Goal: Task Accomplishment & Management: Complete application form

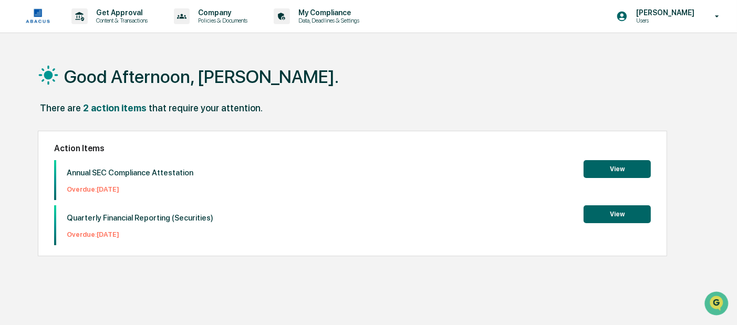
click at [609, 171] on button "View" at bounding box center [617, 169] width 67 height 18
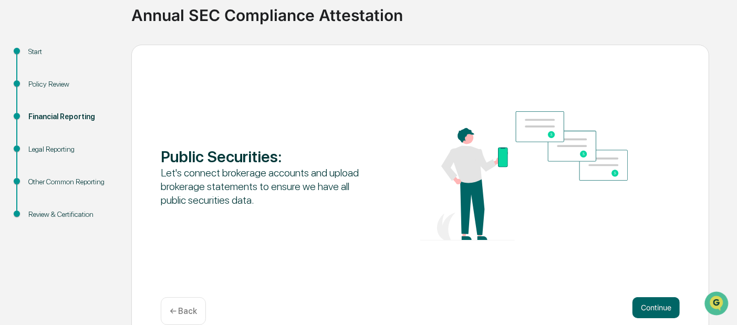
scroll to position [97, 0]
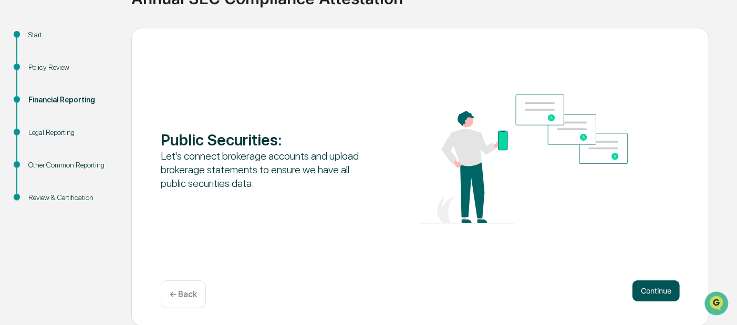
click at [655, 291] on button "Continue" at bounding box center [655, 290] width 47 height 21
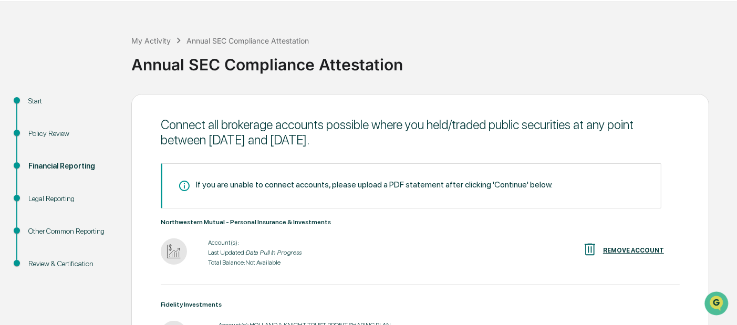
scroll to position [0, 0]
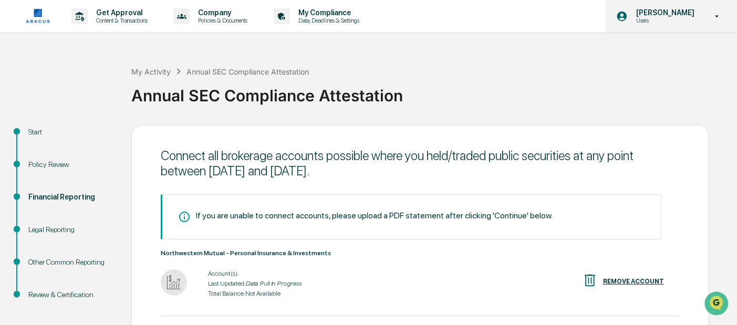
click at [707, 14] on div "[PERSON_NAME] Users" at bounding box center [671, 16] width 131 height 33
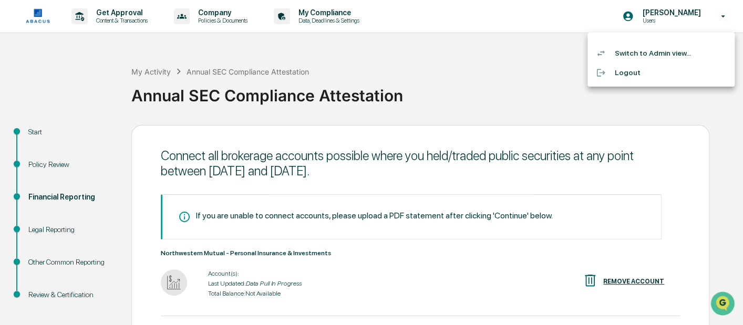
click at [641, 54] on li "Switch to Admin view..." at bounding box center [660, 53] width 147 height 19
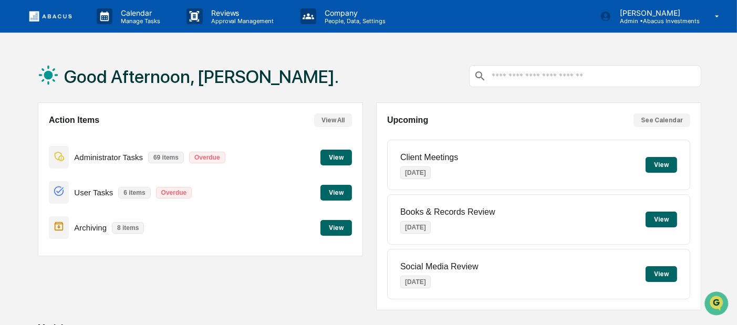
click at [329, 159] on button "View" at bounding box center [336, 158] width 32 height 16
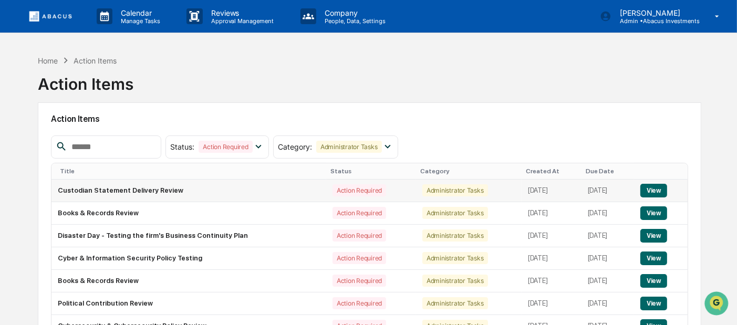
click at [652, 190] on button "View" at bounding box center [653, 191] width 27 height 14
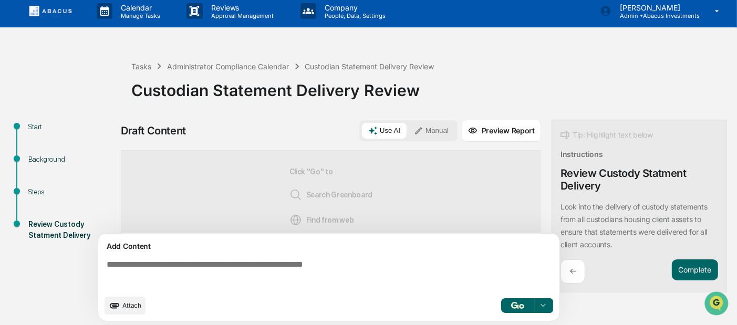
scroll to position [7, 0]
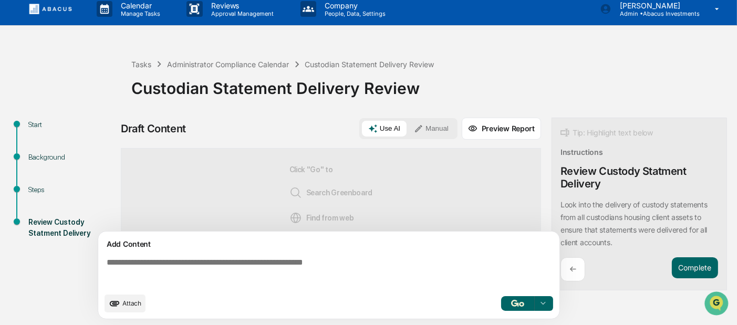
click at [548, 302] on div at bounding box center [543, 303] width 17 height 17
click at [351, 276] on textarea at bounding box center [330, 273] width 457 height 38
click at [699, 265] on button "Complete" at bounding box center [695, 268] width 46 height 22
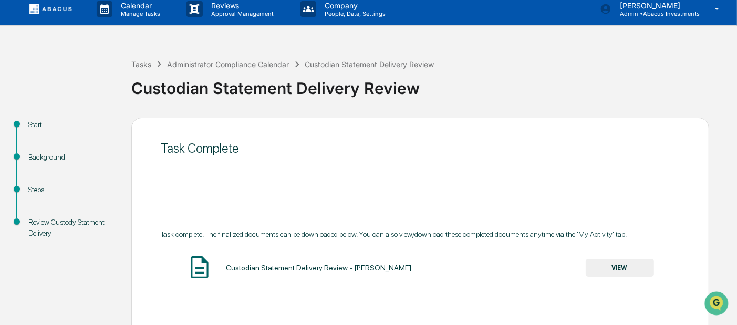
scroll to position [97, 0]
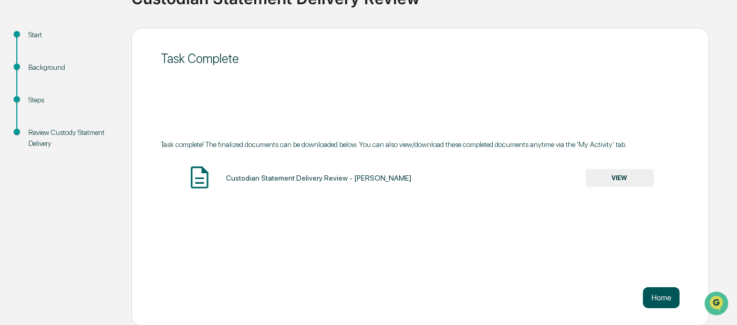
click at [657, 291] on button "Home" at bounding box center [661, 297] width 37 height 21
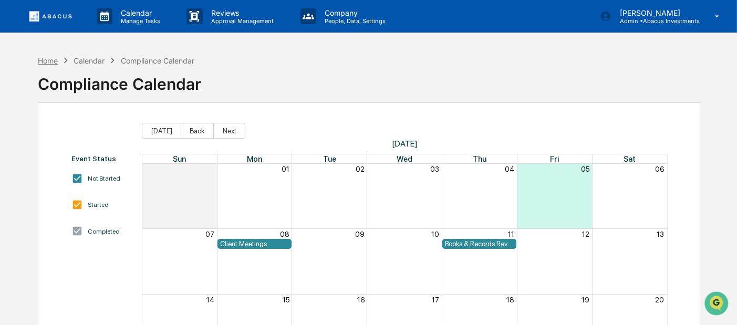
click at [44, 59] on div "Home" at bounding box center [48, 60] width 20 height 9
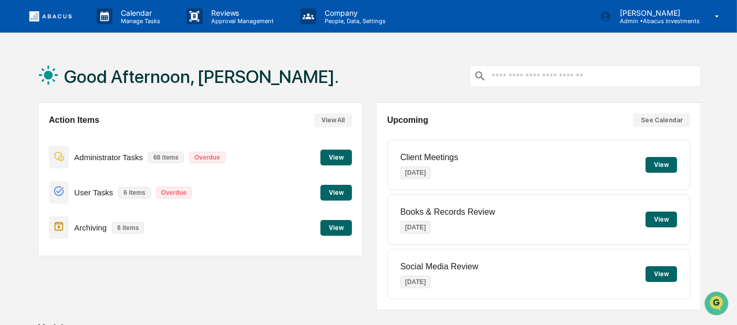
click at [332, 157] on button "View" at bounding box center [336, 158] width 32 height 16
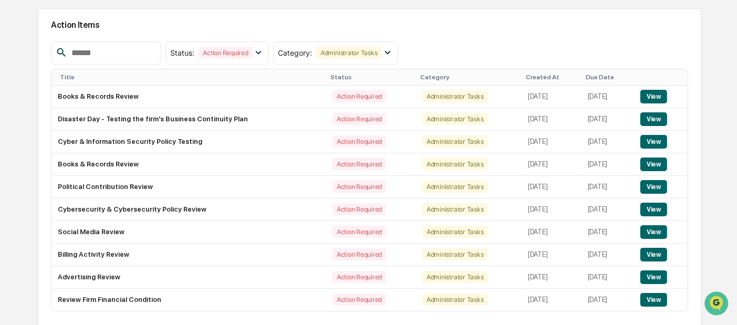
scroll to position [122, 0]
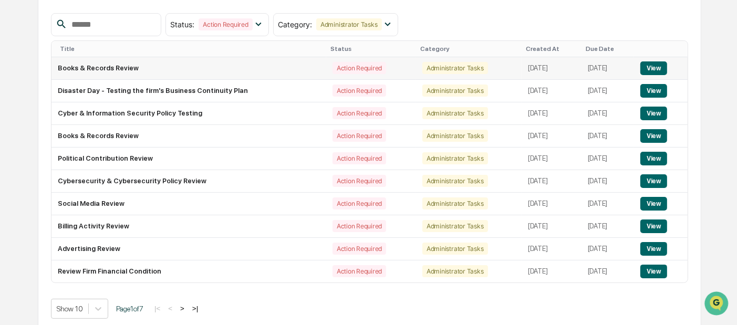
click at [659, 71] on button "View" at bounding box center [653, 68] width 27 height 14
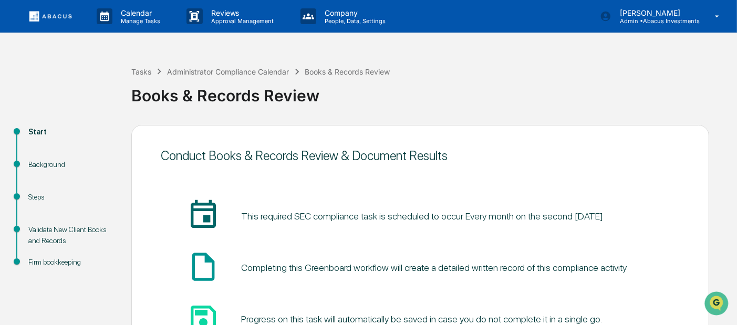
click at [44, 23] on link at bounding box center [56, 16] width 63 height 33
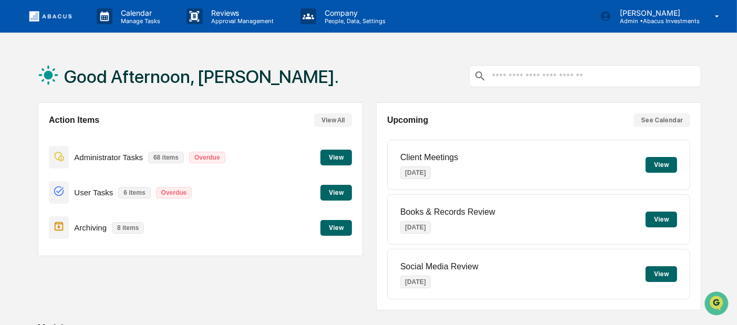
click at [344, 161] on button "View" at bounding box center [336, 158] width 32 height 16
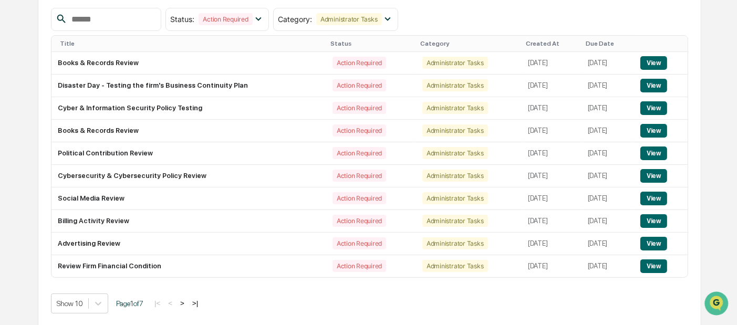
scroll to position [129, 0]
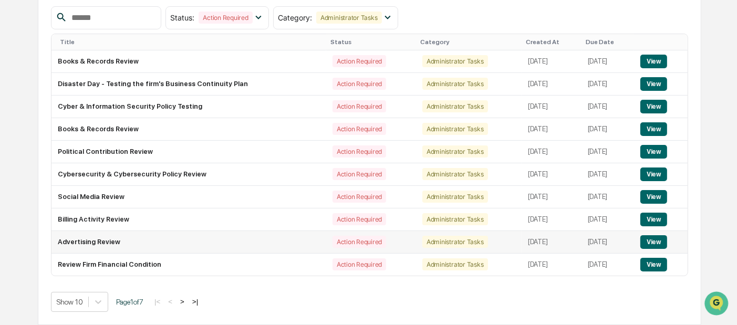
click at [644, 243] on button "View" at bounding box center [653, 242] width 27 height 14
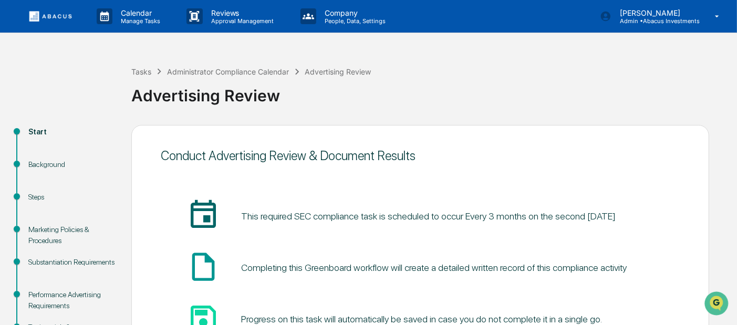
scroll to position [97, 0]
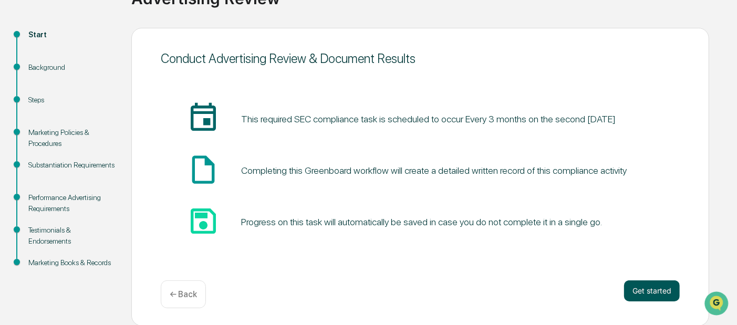
click at [665, 288] on button "Get started" at bounding box center [652, 290] width 56 height 21
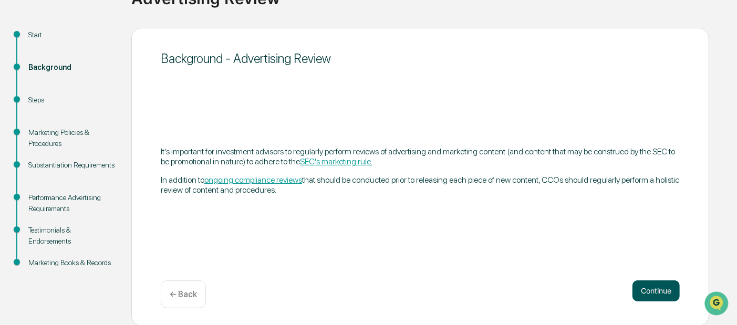
click at [664, 291] on button "Continue" at bounding box center [655, 290] width 47 height 21
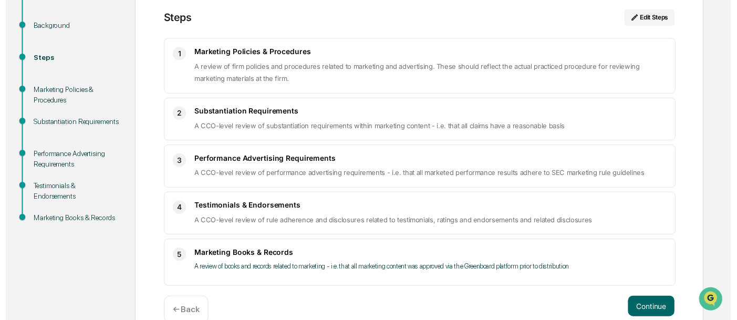
scroll to position [158, 0]
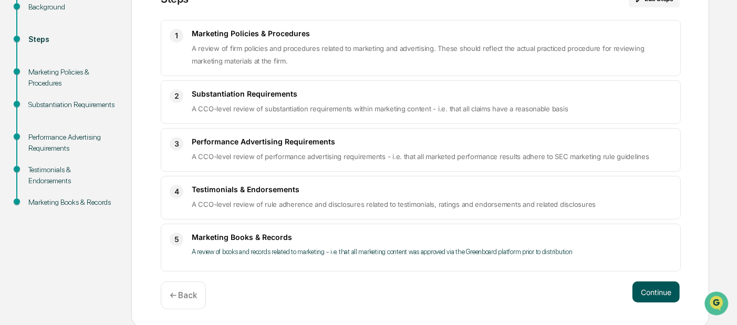
click at [652, 282] on button "Continue" at bounding box center [655, 292] width 47 height 21
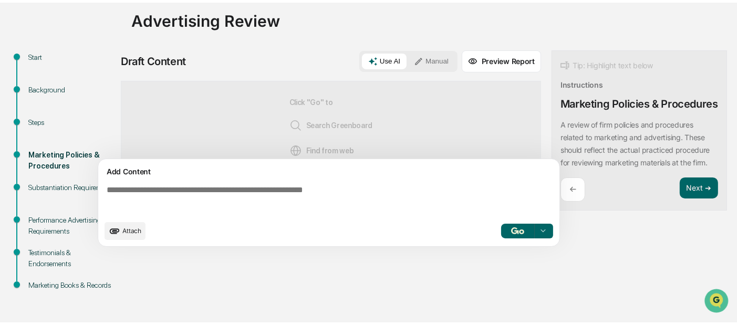
scroll to position [71, 0]
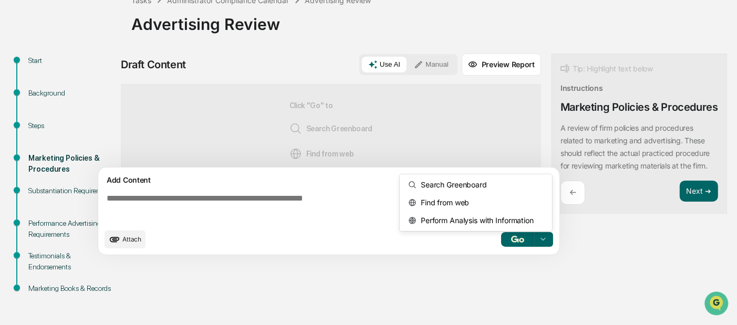
click at [545, 237] on icon at bounding box center [543, 239] width 8 height 8
click at [647, 253] on div "Draft Content Use AI Manual Preview Report Sources Click "Go" to Search Greenbo…" at bounding box center [415, 158] width 588 height 208
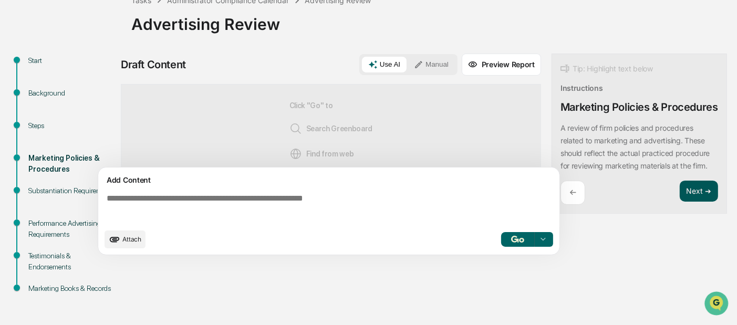
click at [697, 202] on button "Next ➔" at bounding box center [699, 192] width 38 height 22
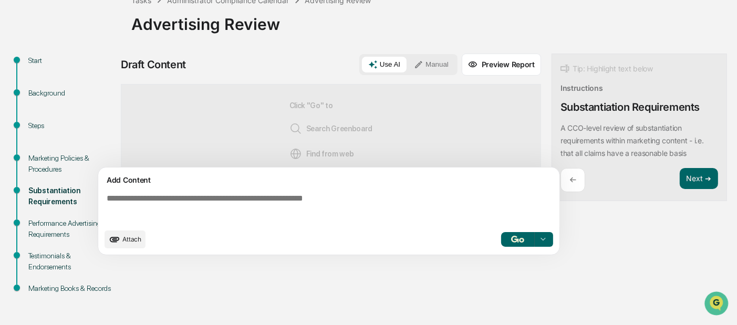
click at [437, 68] on button "Manual" at bounding box center [431, 65] width 47 height 16
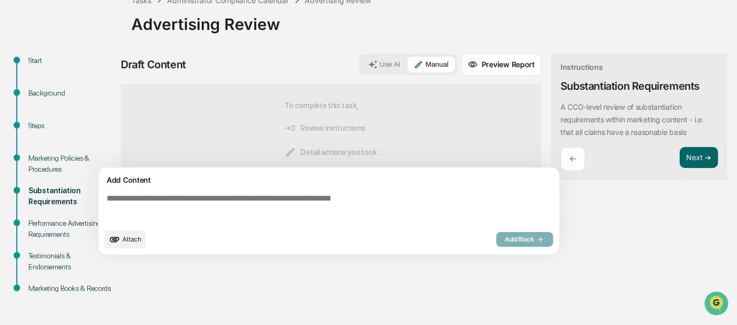
click at [198, 221] on textarea at bounding box center [330, 209] width 457 height 38
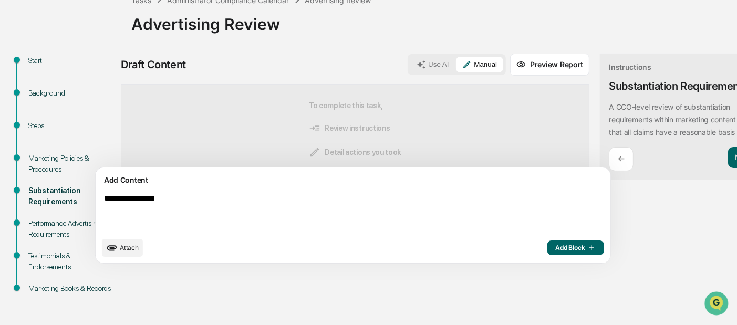
type textarea "**********"
click at [644, 254] on div "**********" at bounding box center [415, 162] width 588 height 216
click at [618, 154] on p "←" at bounding box center [621, 159] width 7 height 10
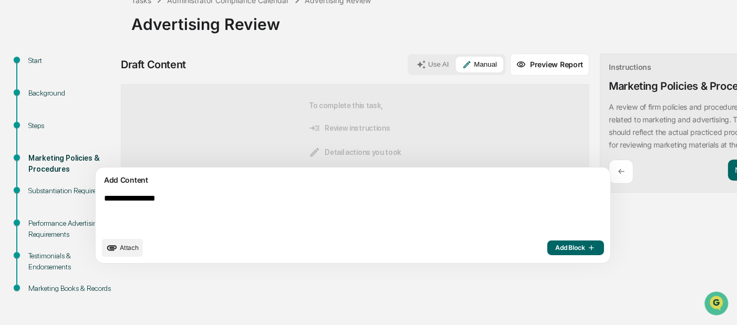
click at [609, 184] on div "←" at bounding box center [621, 172] width 25 height 25
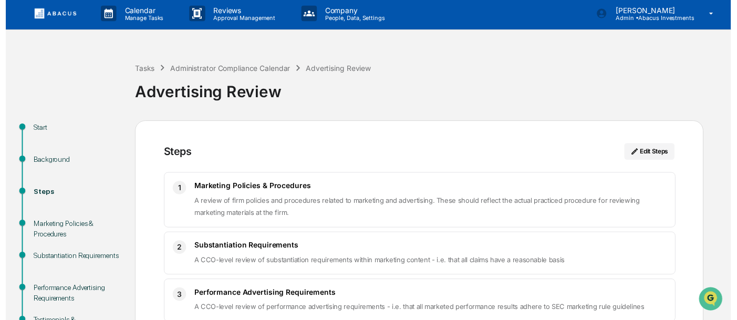
scroll to position [158, 0]
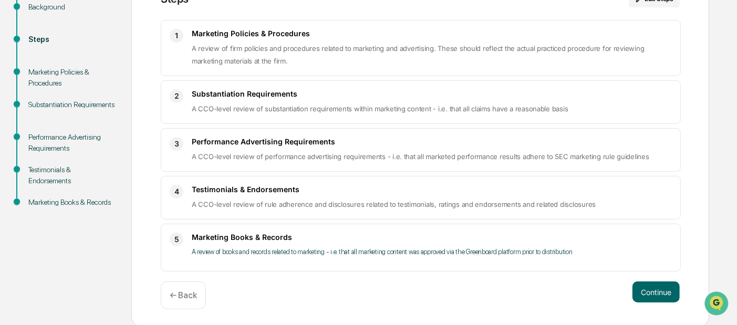
click at [191, 292] on p "← Back" at bounding box center [183, 295] width 27 height 10
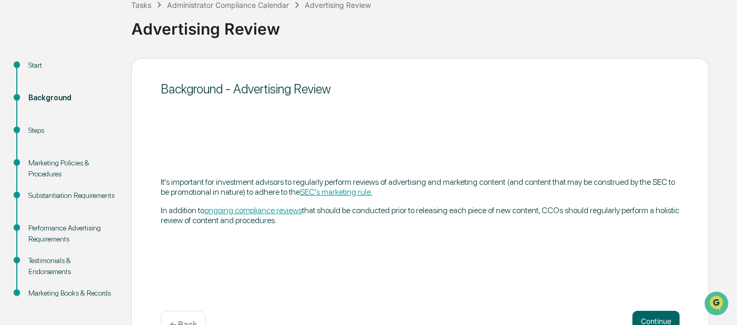
scroll to position [97, 0]
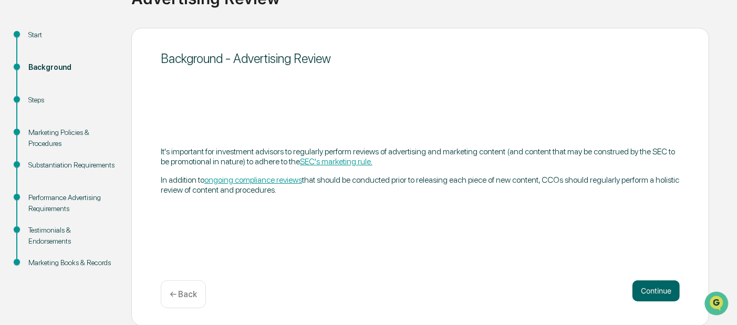
click at [188, 298] on p "← Back" at bounding box center [183, 294] width 27 height 10
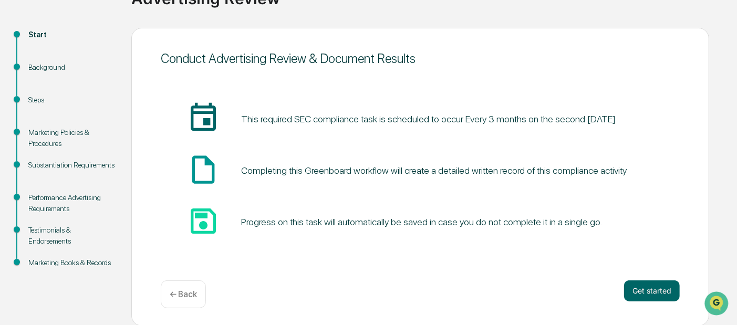
scroll to position [0, 0]
click at [190, 288] on div "← Back" at bounding box center [183, 294] width 45 height 28
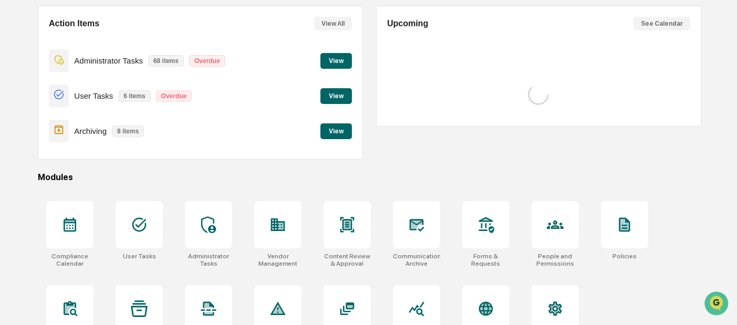
scroll to position [97, 0]
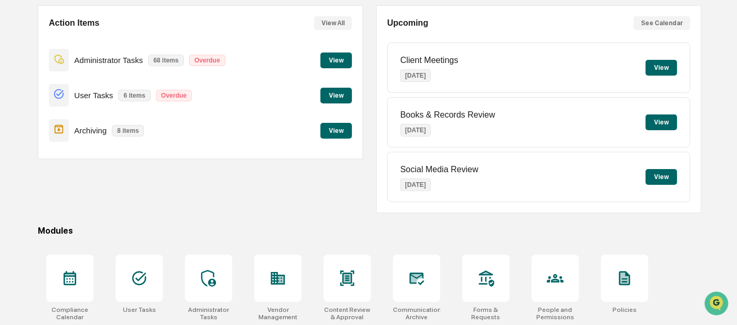
click at [339, 62] on button "View" at bounding box center [336, 61] width 32 height 16
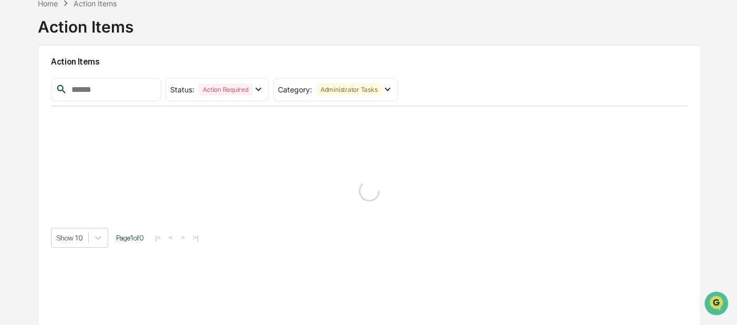
scroll to position [97, 0]
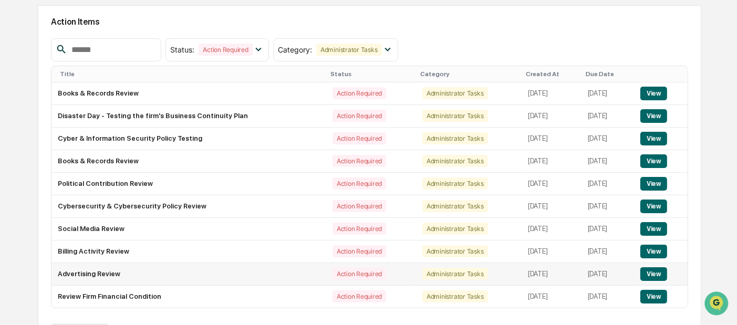
click at [649, 273] on button "View" at bounding box center [653, 274] width 27 height 14
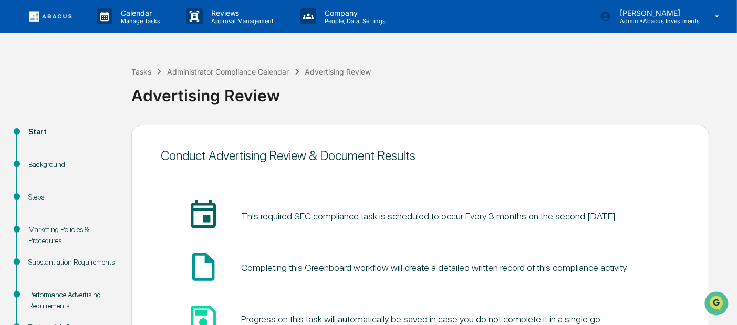
scroll to position [97, 0]
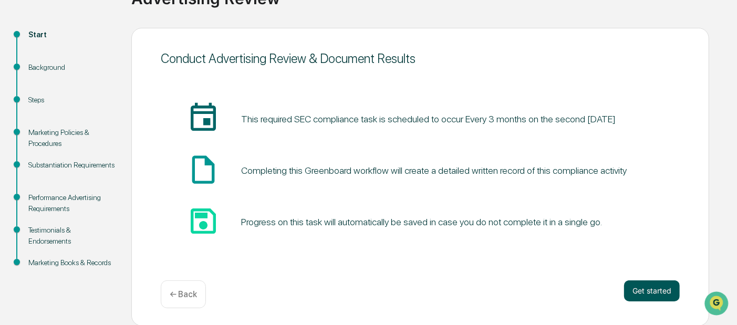
click at [650, 293] on button "Get started" at bounding box center [652, 290] width 56 height 21
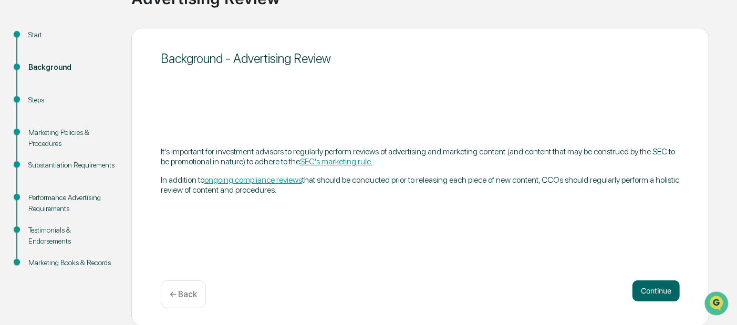
click at [447, 218] on div "Background - Advertising Review It's important for investment advisors to regul…" at bounding box center [420, 177] width 578 height 298
click at [660, 289] on button "Continue" at bounding box center [655, 290] width 47 height 21
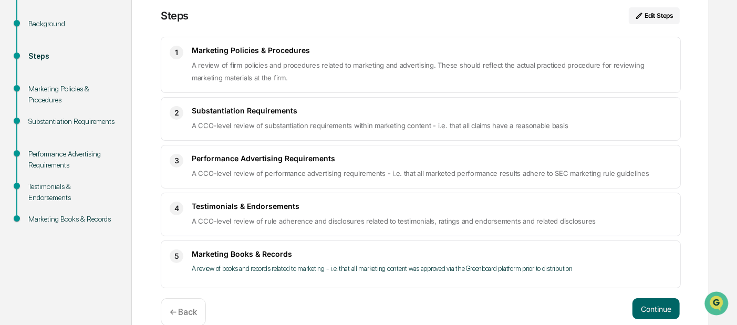
scroll to position [158, 0]
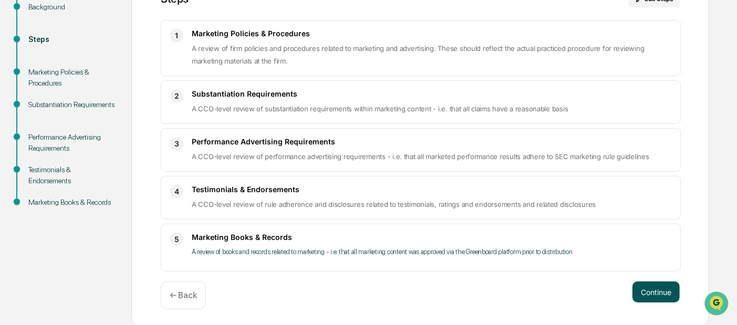
click at [651, 287] on button "Continue" at bounding box center [655, 292] width 47 height 21
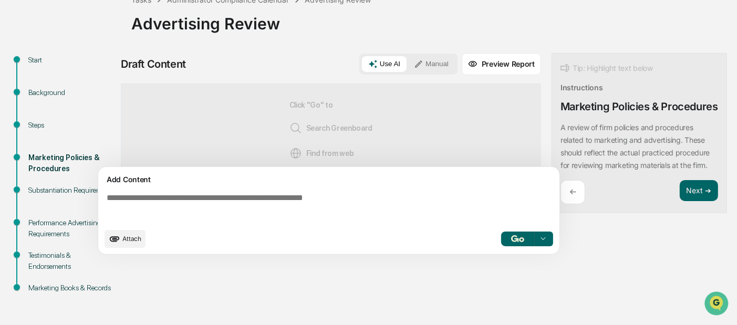
scroll to position [71, 0]
click at [435, 62] on button "Manual" at bounding box center [431, 65] width 47 height 16
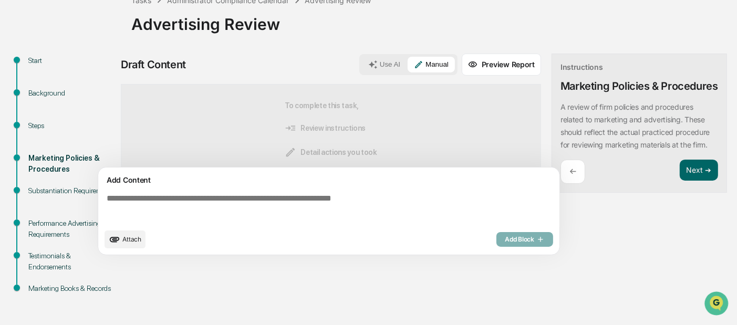
click at [231, 190] on textarea at bounding box center [330, 209] width 457 height 38
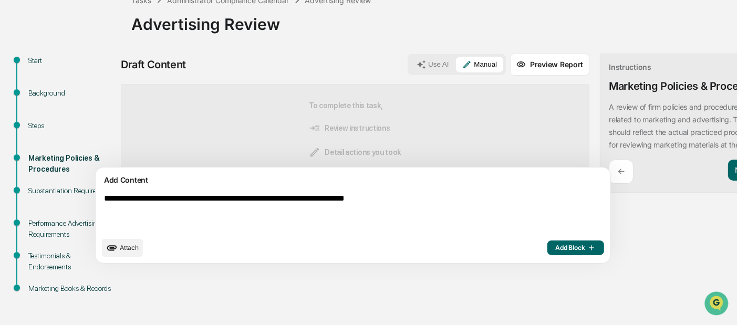
type textarea "**********"
click at [641, 252] on div "**********" at bounding box center [415, 162] width 588 height 216
click at [556, 248] on span "Add Block" at bounding box center [576, 248] width 40 height 8
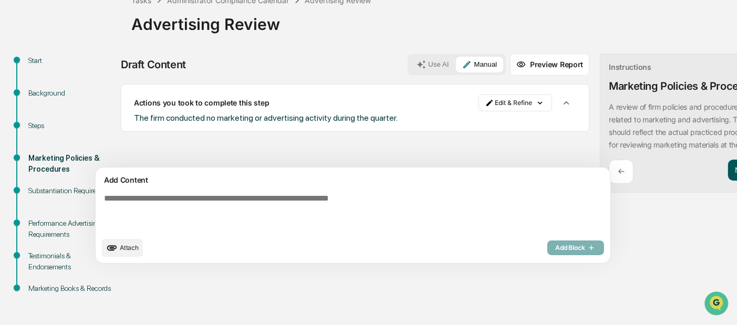
click at [728, 181] on button "Next ➔" at bounding box center [747, 171] width 38 height 22
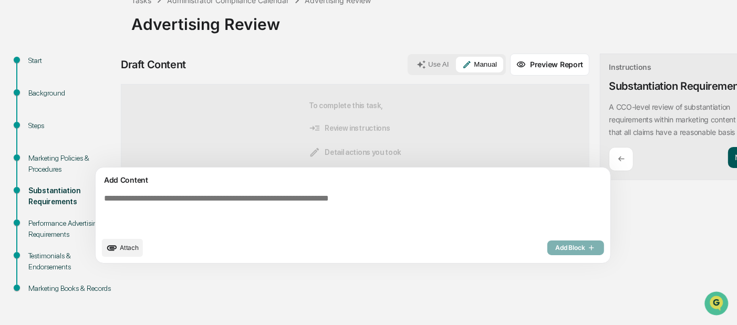
click at [728, 159] on button "Next ➔" at bounding box center [747, 158] width 38 height 22
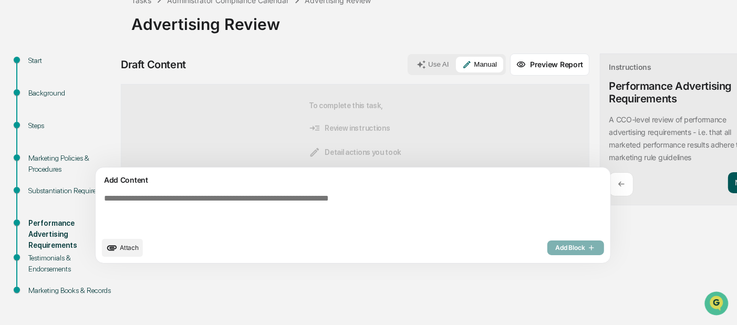
click at [728, 182] on button "Next ➔" at bounding box center [747, 183] width 38 height 22
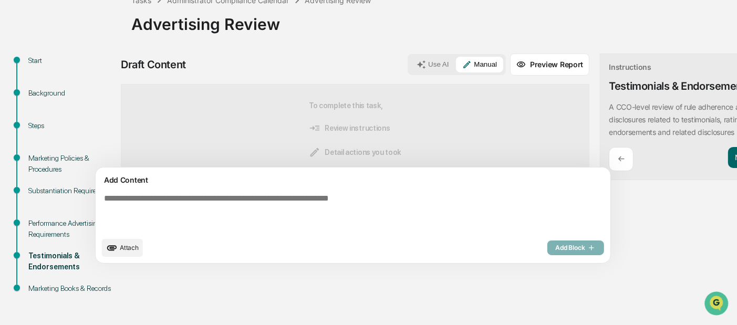
click at [387, 110] on div "To complete this task, Review instructions Detail actions you took Add Block" at bounding box center [355, 142] width 468 height 116
click at [728, 151] on button "Next ➔" at bounding box center [747, 158] width 38 height 22
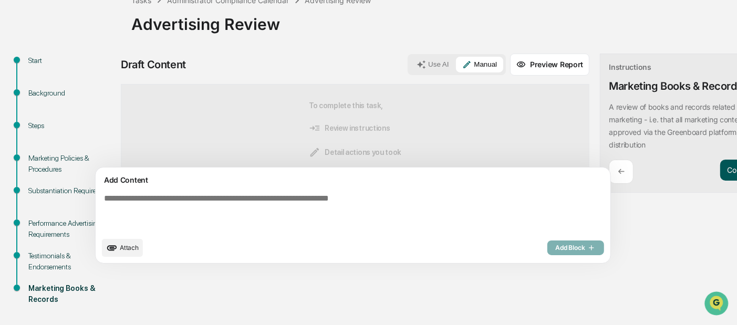
click at [720, 177] on button "Complete" at bounding box center [743, 171] width 46 height 22
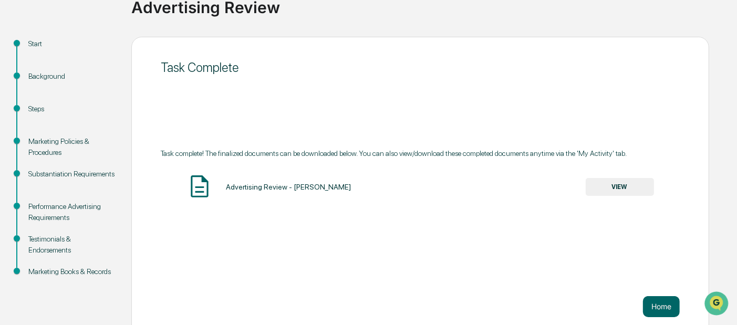
scroll to position [97, 0]
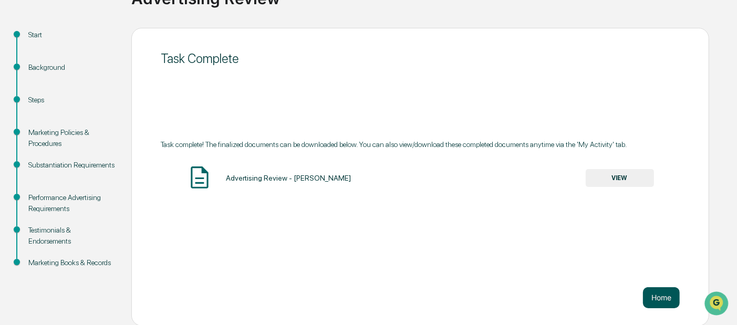
click at [672, 298] on button "Home" at bounding box center [661, 297] width 37 height 21
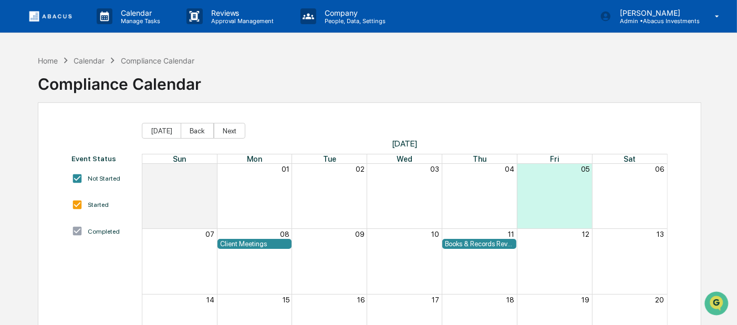
click at [45, 21] on link at bounding box center [56, 16] width 63 height 33
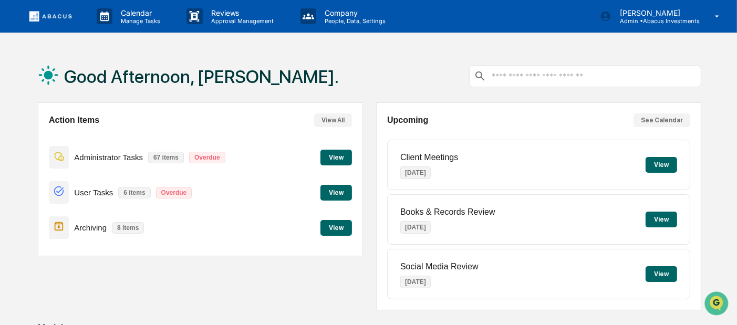
click at [327, 154] on button "View" at bounding box center [336, 158] width 32 height 16
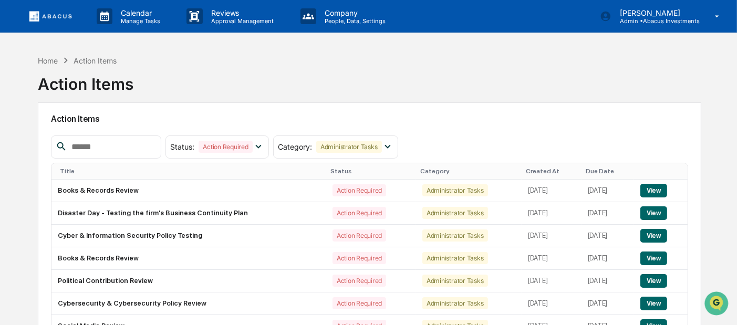
scroll to position [122, 0]
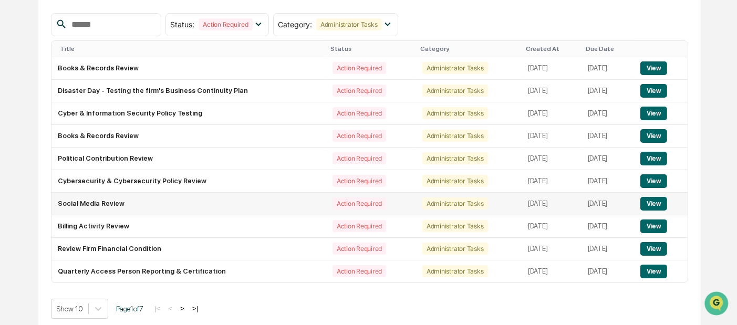
click at [655, 209] on button "View" at bounding box center [653, 204] width 27 height 14
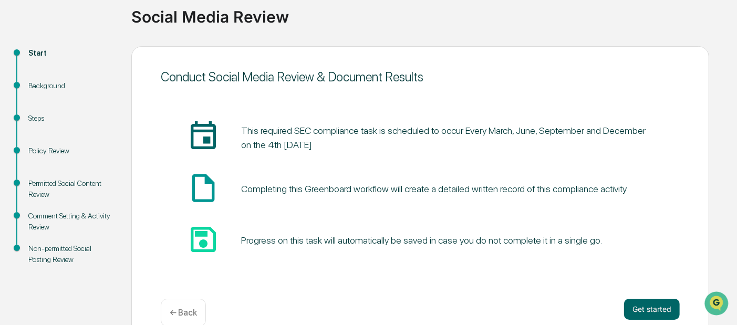
scroll to position [97, 0]
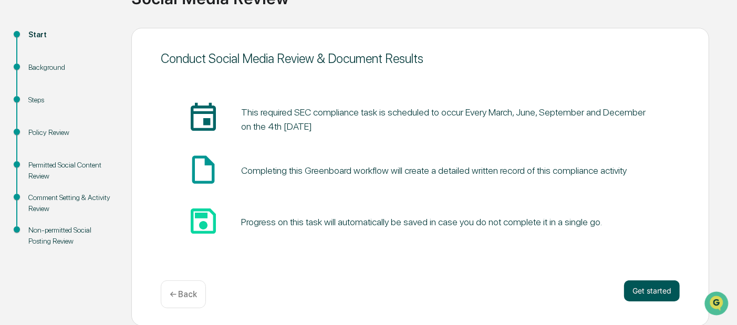
click at [645, 285] on button "Get started" at bounding box center [652, 290] width 56 height 21
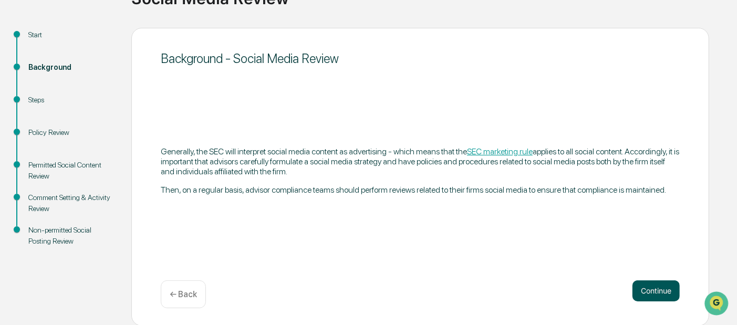
click at [646, 287] on button "Continue" at bounding box center [655, 290] width 47 height 21
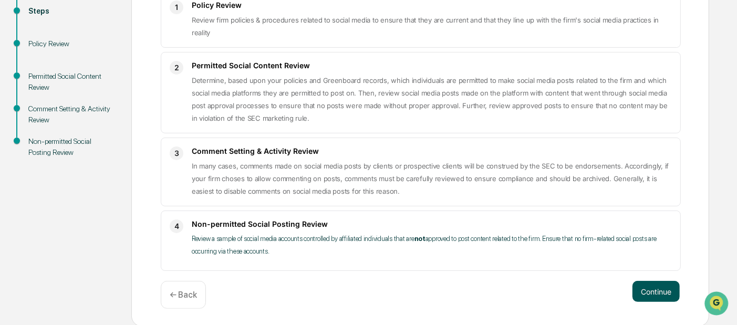
click at [642, 287] on button "Continue" at bounding box center [655, 291] width 47 height 21
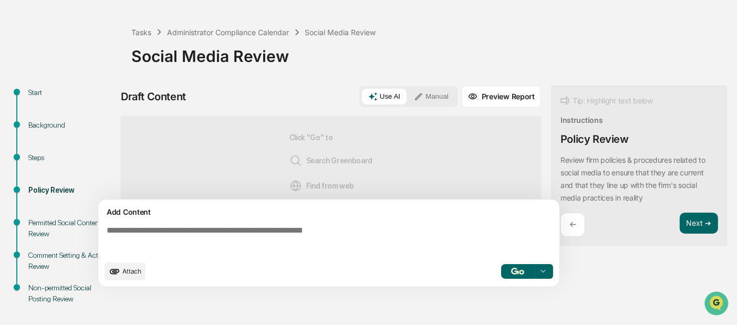
scroll to position [39, 0]
click at [447, 96] on button "Manual" at bounding box center [431, 97] width 47 height 16
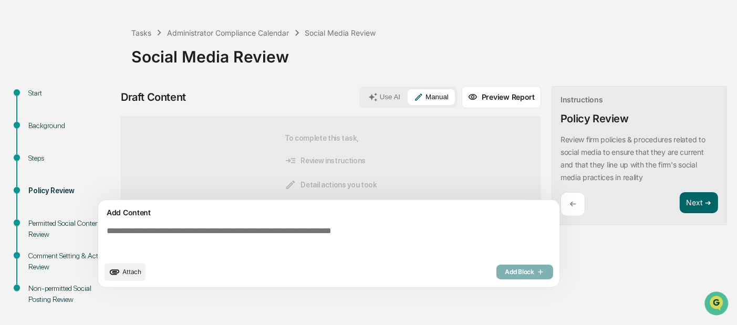
click at [384, 241] on textarea at bounding box center [330, 241] width 457 height 38
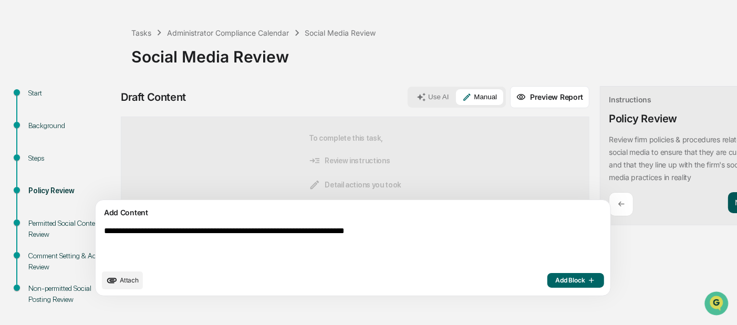
type textarea "**********"
click at [728, 203] on button "Next ➔" at bounding box center [747, 203] width 38 height 22
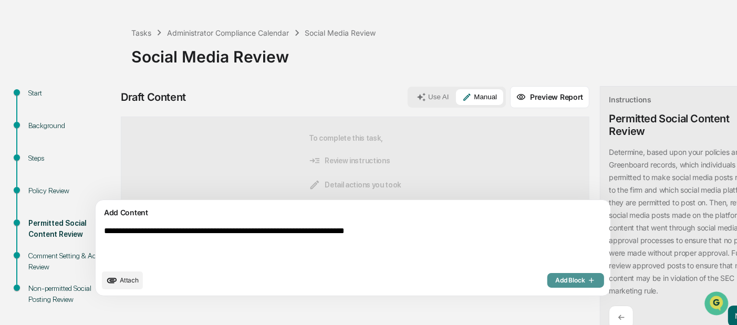
click at [556, 283] on span "Add Block" at bounding box center [576, 280] width 40 height 8
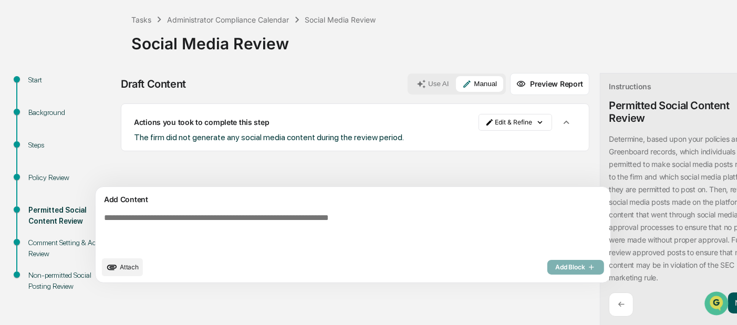
click at [728, 309] on button "Next ➔" at bounding box center [747, 304] width 38 height 22
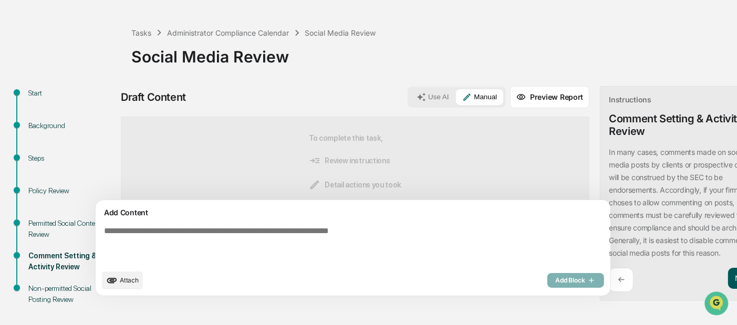
click at [728, 278] on button "Next ➔" at bounding box center [747, 279] width 38 height 22
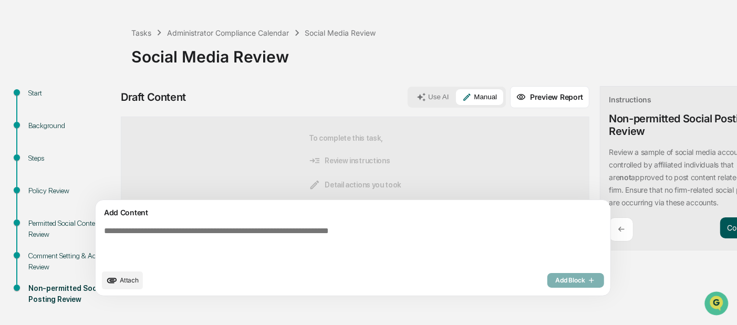
click at [720, 230] on button "Complete" at bounding box center [743, 228] width 46 height 22
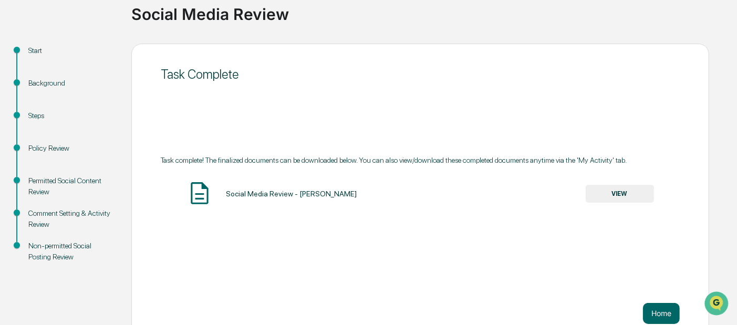
scroll to position [97, 0]
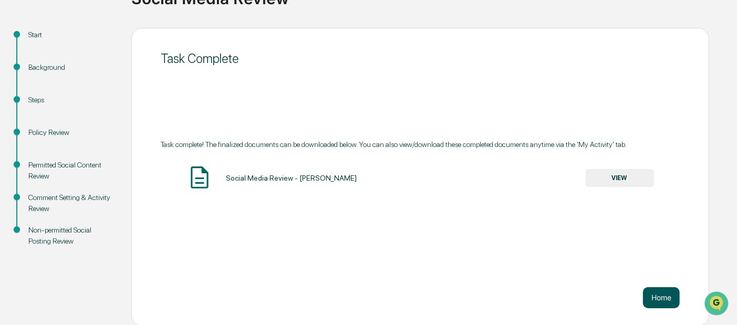
click at [666, 300] on button "Home" at bounding box center [661, 297] width 37 height 21
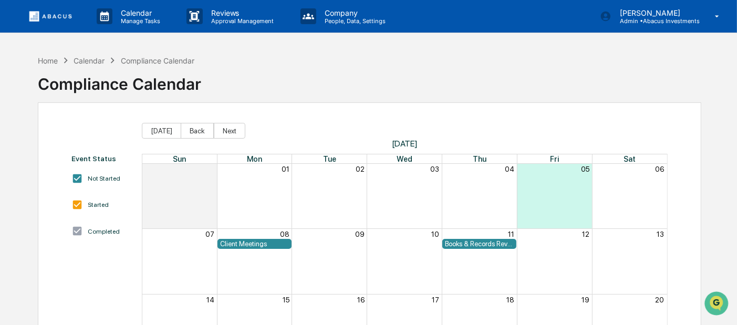
click at [53, 14] on img at bounding box center [50, 16] width 50 height 10
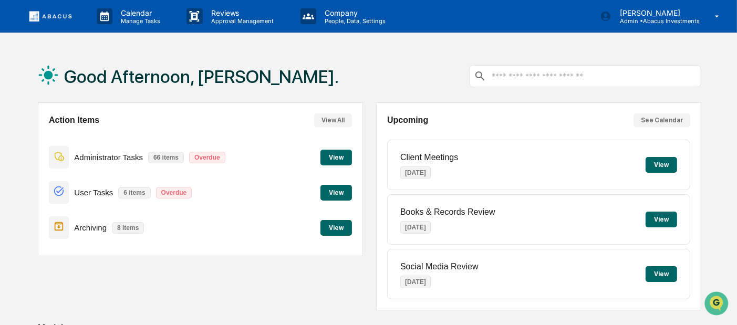
click at [327, 155] on button "View" at bounding box center [336, 158] width 32 height 16
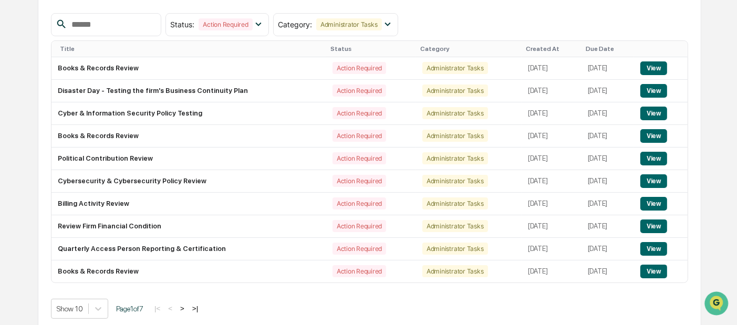
scroll to position [129, 0]
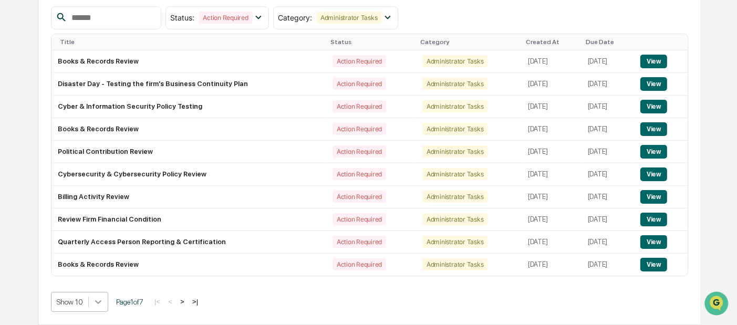
click at [97, 304] on body "Calendar Manage Tasks Reviews Approval Management Company People, Data, Setting…" at bounding box center [368, 98] width 737 height 454
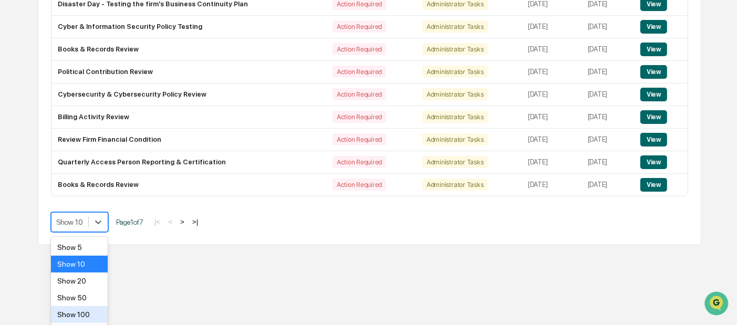
click at [84, 308] on div "Show 100" at bounding box center [79, 314] width 57 height 17
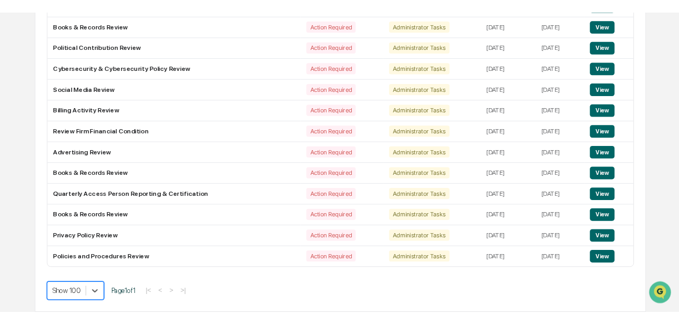
scroll to position [1400, 0]
